Goal: Information Seeking & Learning: Learn about a topic

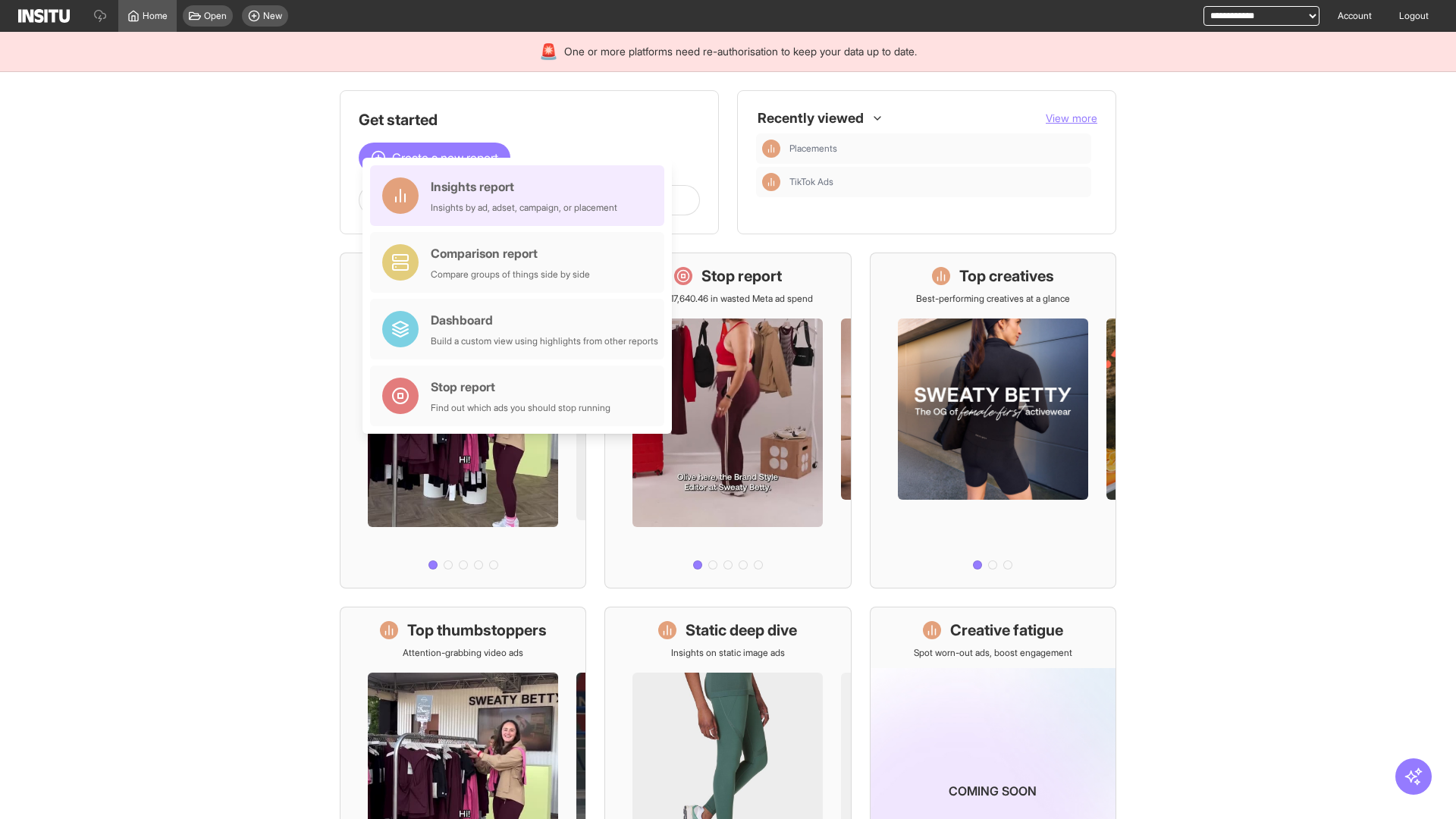
click at [521, 196] on div "Insights report Insights by ad, adset, campaign, or placement" at bounding box center [523, 195] width 186 height 36
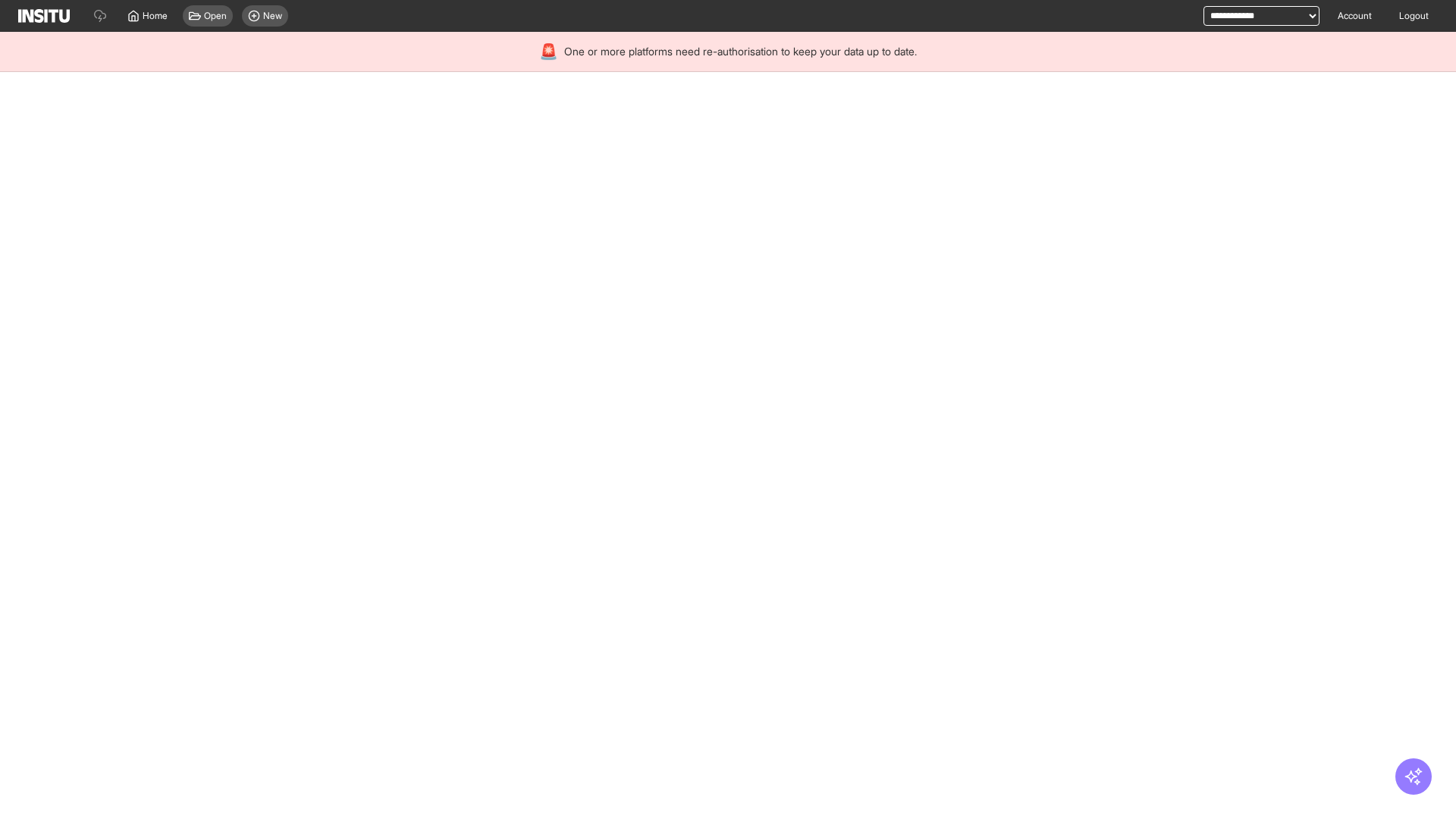
select select "**"
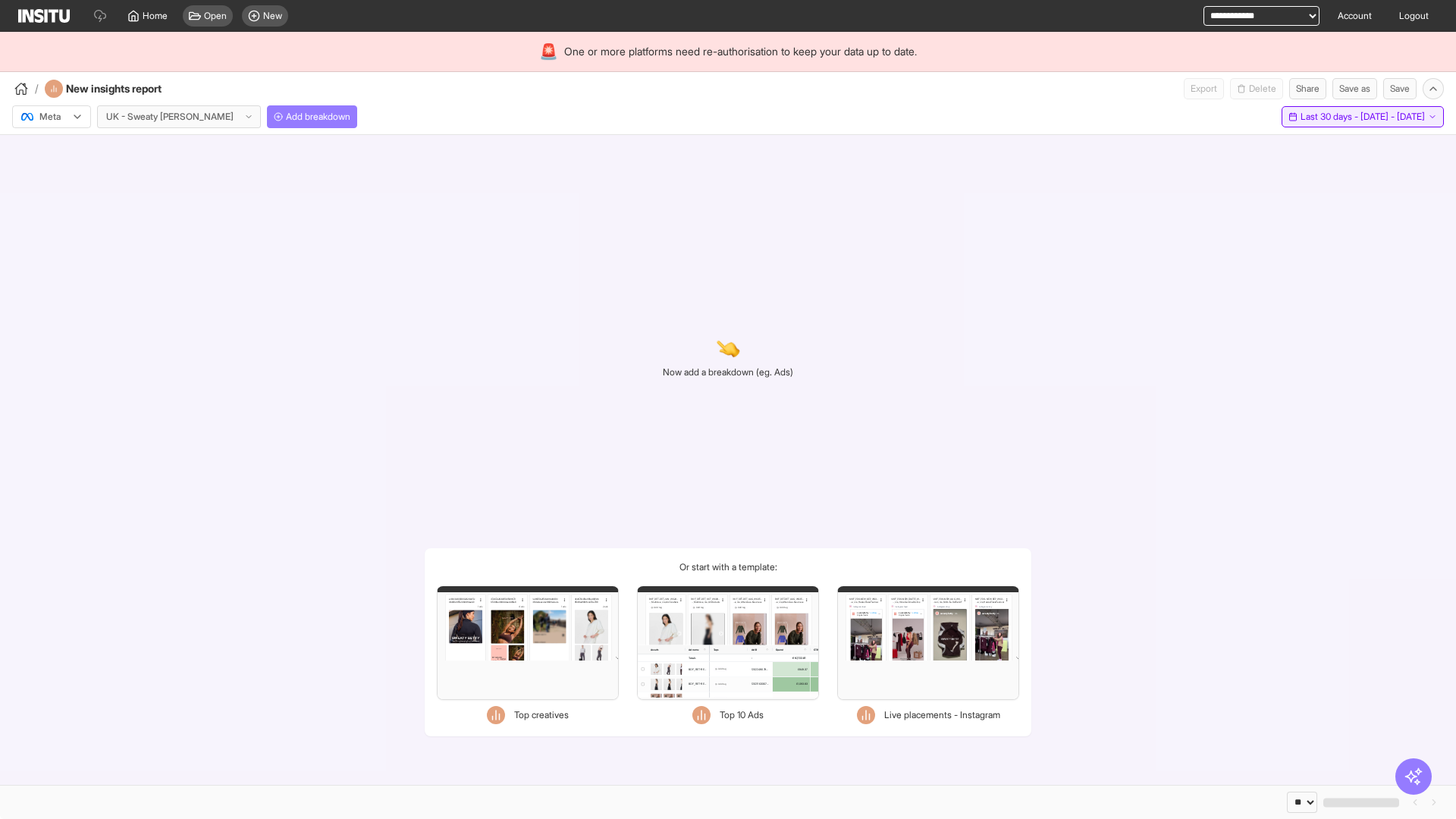
click at [1329, 117] on span "Last 30 days - [DATE] - [DATE]" at bounding box center [1362, 116] width 124 height 12
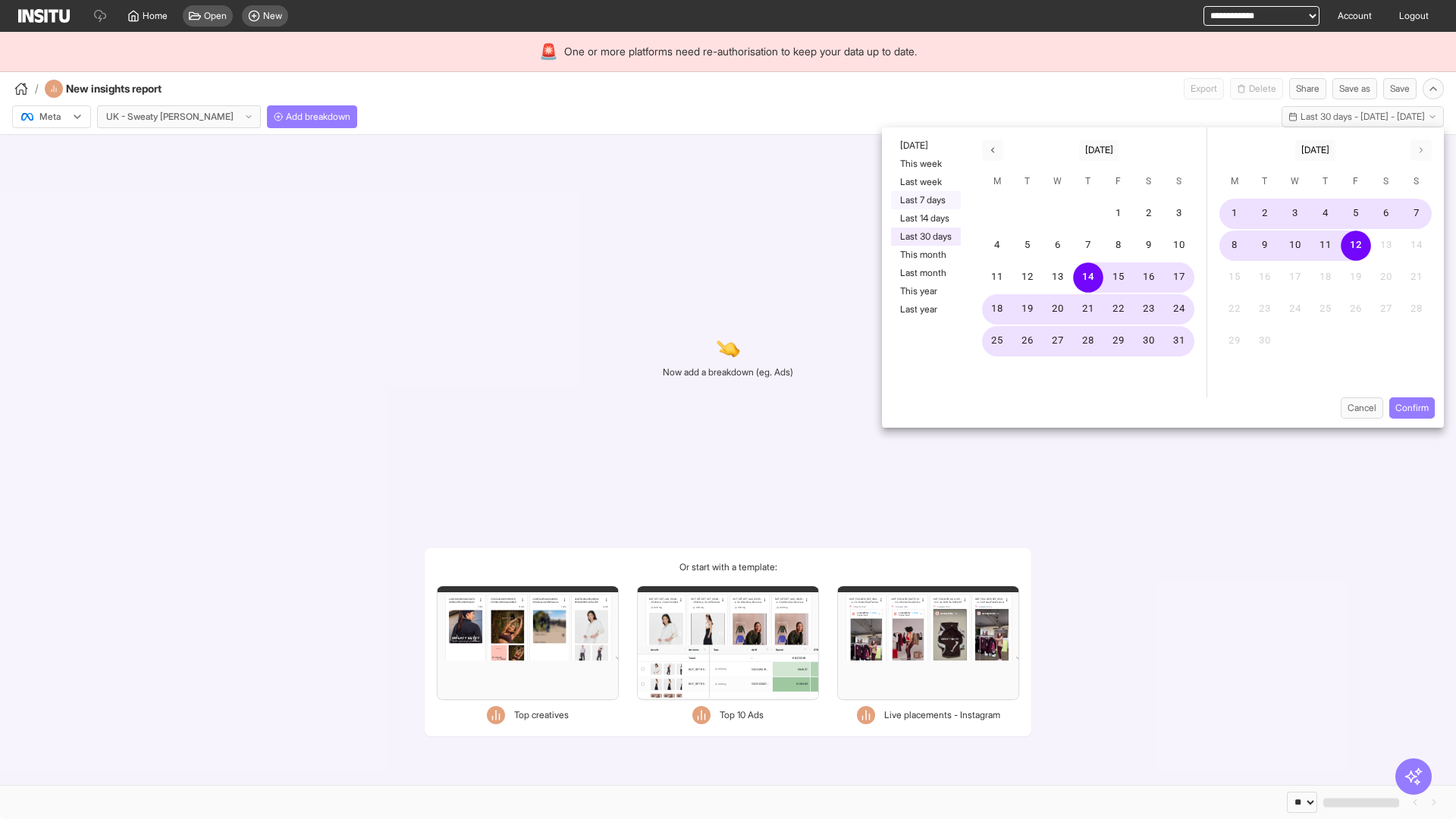
click at [924, 200] on button "Last 7 days" at bounding box center [926, 200] width 70 height 19
